Goal: Task Accomplishment & Management: Manage account settings

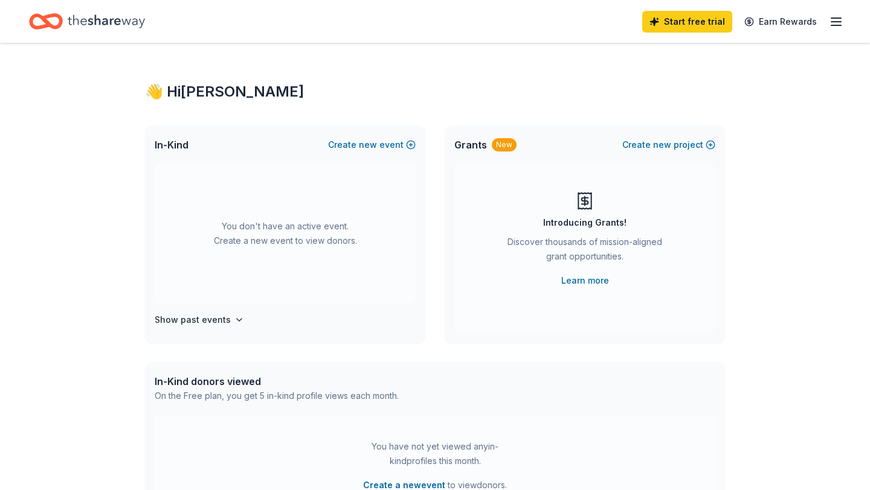
click at [838, 23] on icon "button" at bounding box center [836, 21] width 14 height 14
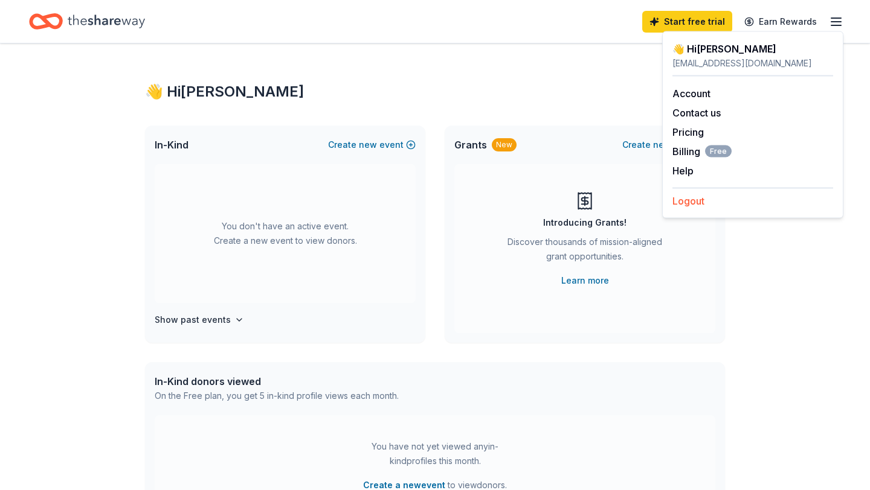
click at [690, 205] on button "Logout" at bounding box center [688, 201] width 32 height 14
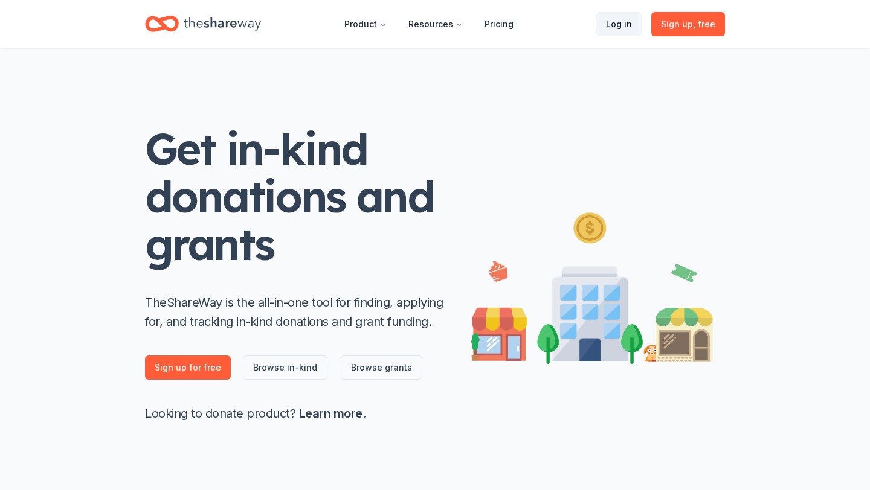
click at [608, 25] on link "Log in" at bounding box center [618, 24] width 45 height 24
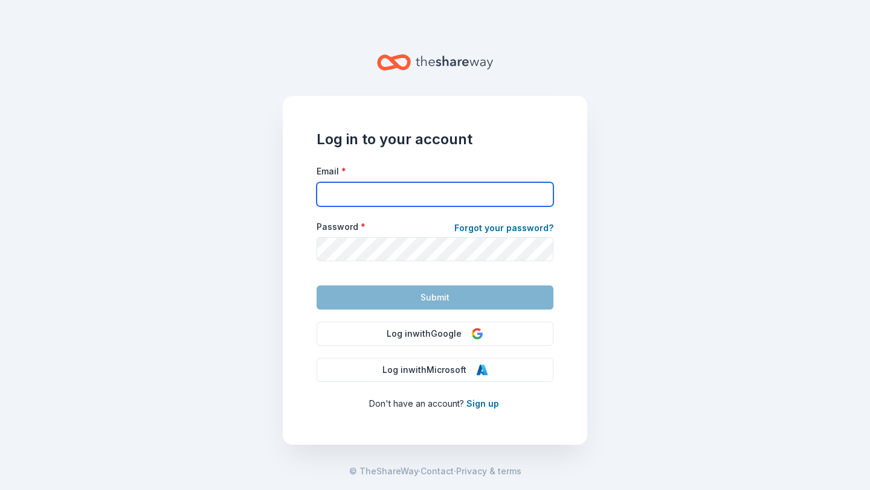
click at [503, 198] on input "Email *" at bounding box center [434, 194] width 237 height 24
type input "[EMAIL_ADDRESS][DOMAIN_NAME]"
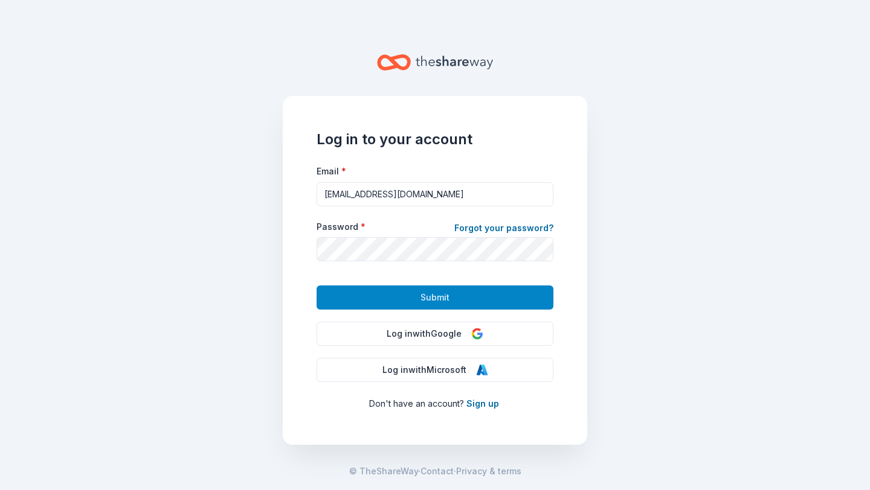
click at [450, 304] on button "Submit" at bounding box center [434, 298] width 237 height 24
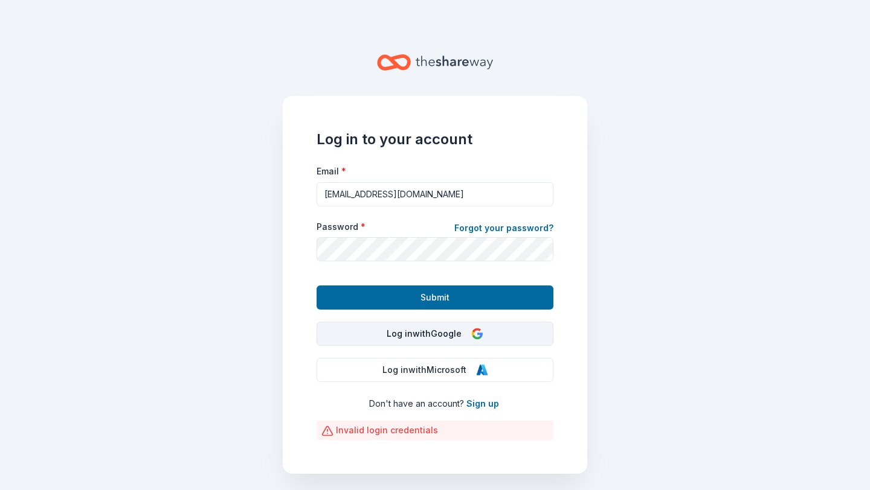
click at [429, 339] on button "Log in with Google" at bounding box center [434, 334] width 237 height 24
